Goal: Task Accomplishment & Management: Manage account settings

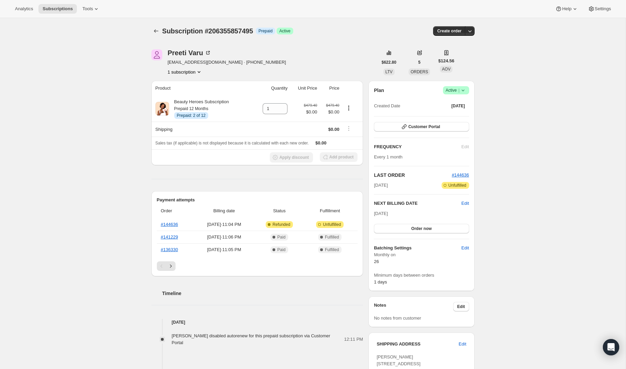
click at [466, 92] on icon at bounding box center [463, 90] width 7 height 7
click at [466, 116] on span "Cancel subscription" at bounding box center [454, 115] width 38 height 5
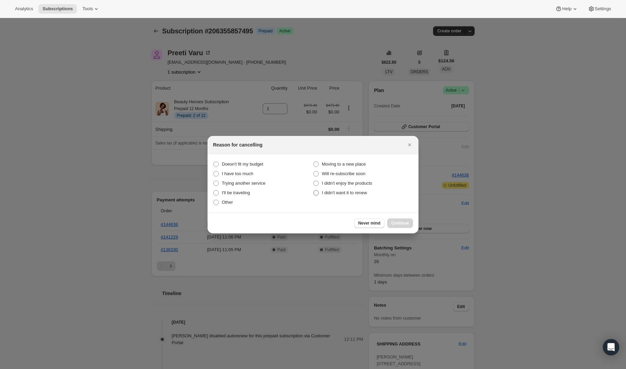
click at [342, 190] on span "I didn't want it to renew" at bounding box center [344, 192] width 45 height 5
click at [314, 190] on "I didn't want it to renew" at bounding box center [314, 190] width 0 height 0
radio "true"
click at [399, 225] on span "Continue" at bounding box center [401, 222] width 18 height 5
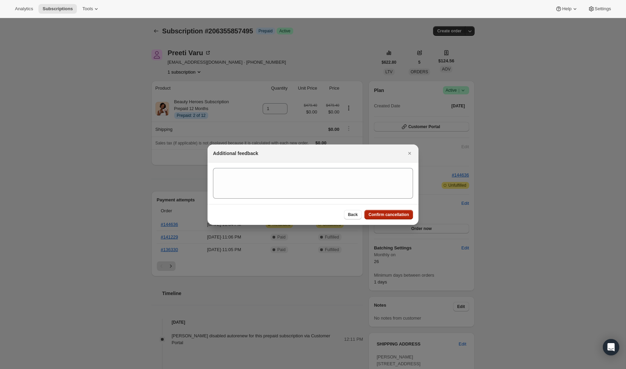
click at [396, 215] on span "Confirm cancellation" at bounding box center [389, 214] width 41 height 5
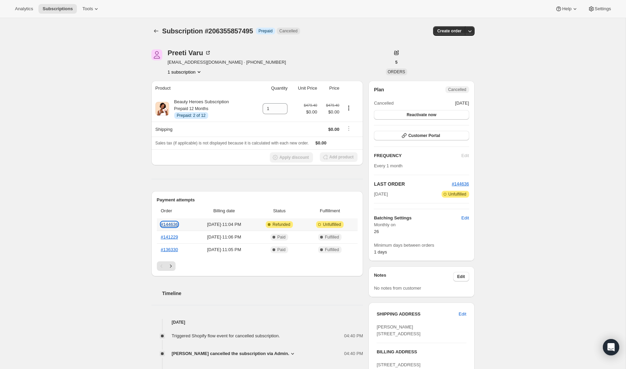
click at [178, 225] on link "#144636" at bounding box center [169, 224] width 17 height 5
